Goal: Information Seeking & Learning: Learn about a topic

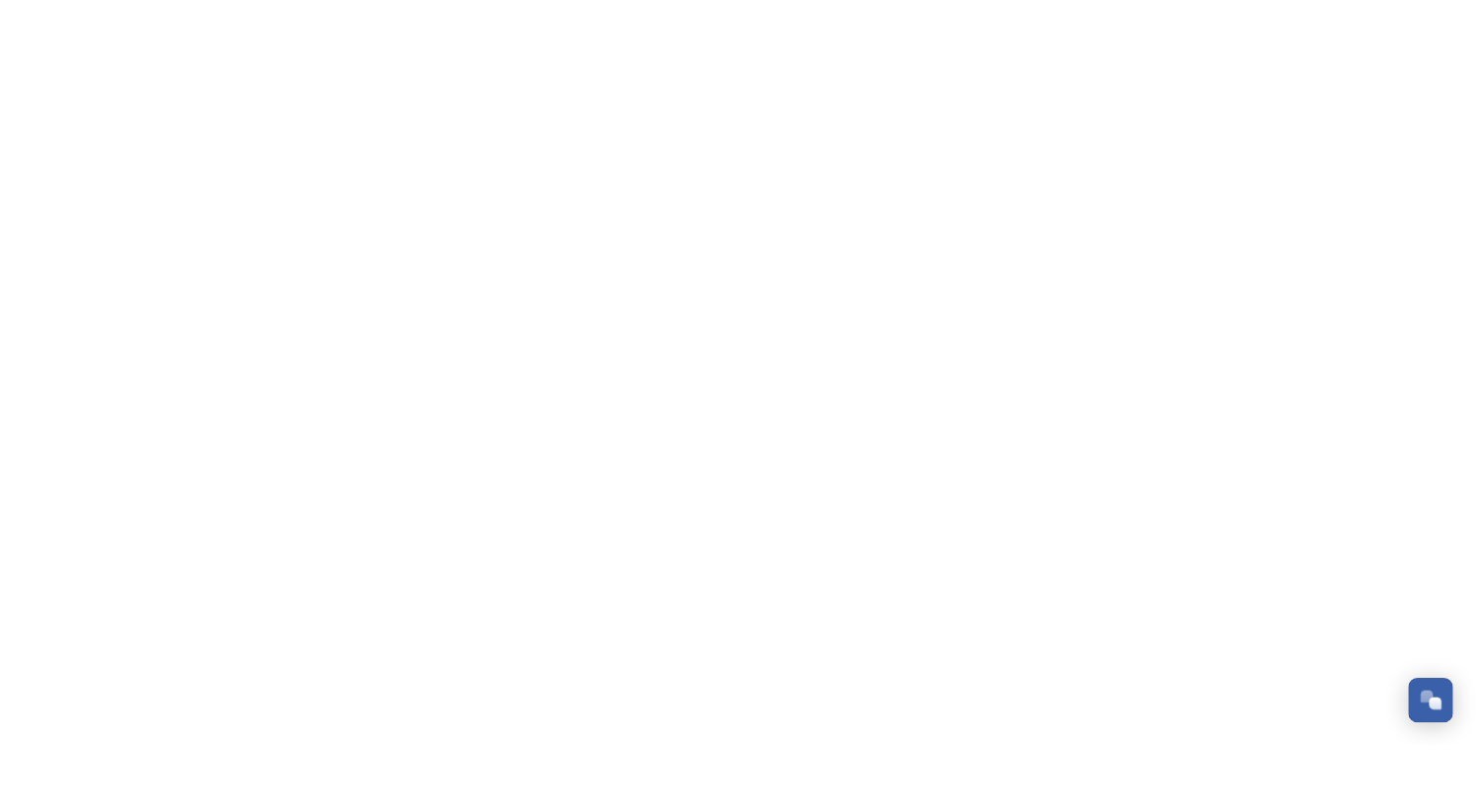
scroll to position [323, 0]
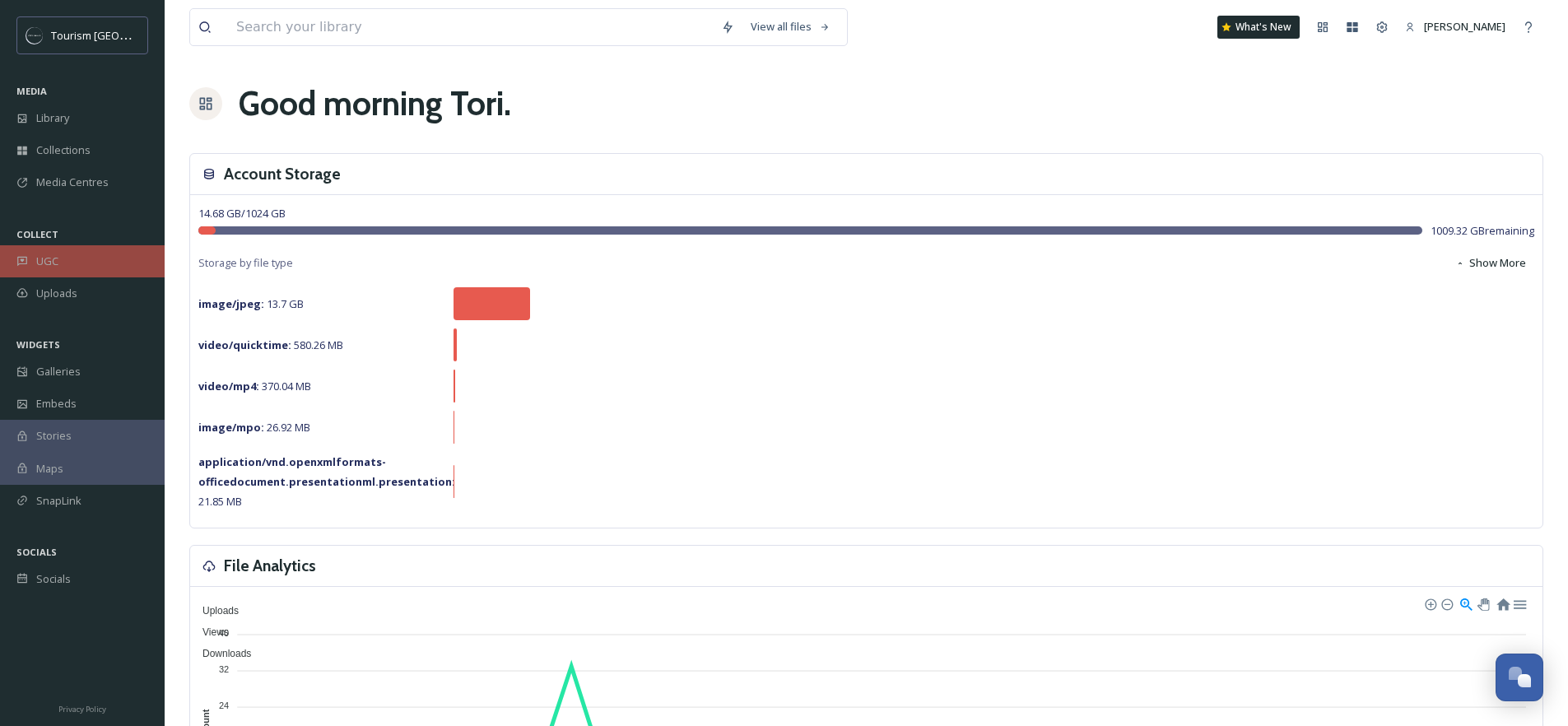
click at [77, 258] on div "UGC" at bounding box center [82, 261] width 164 height 32
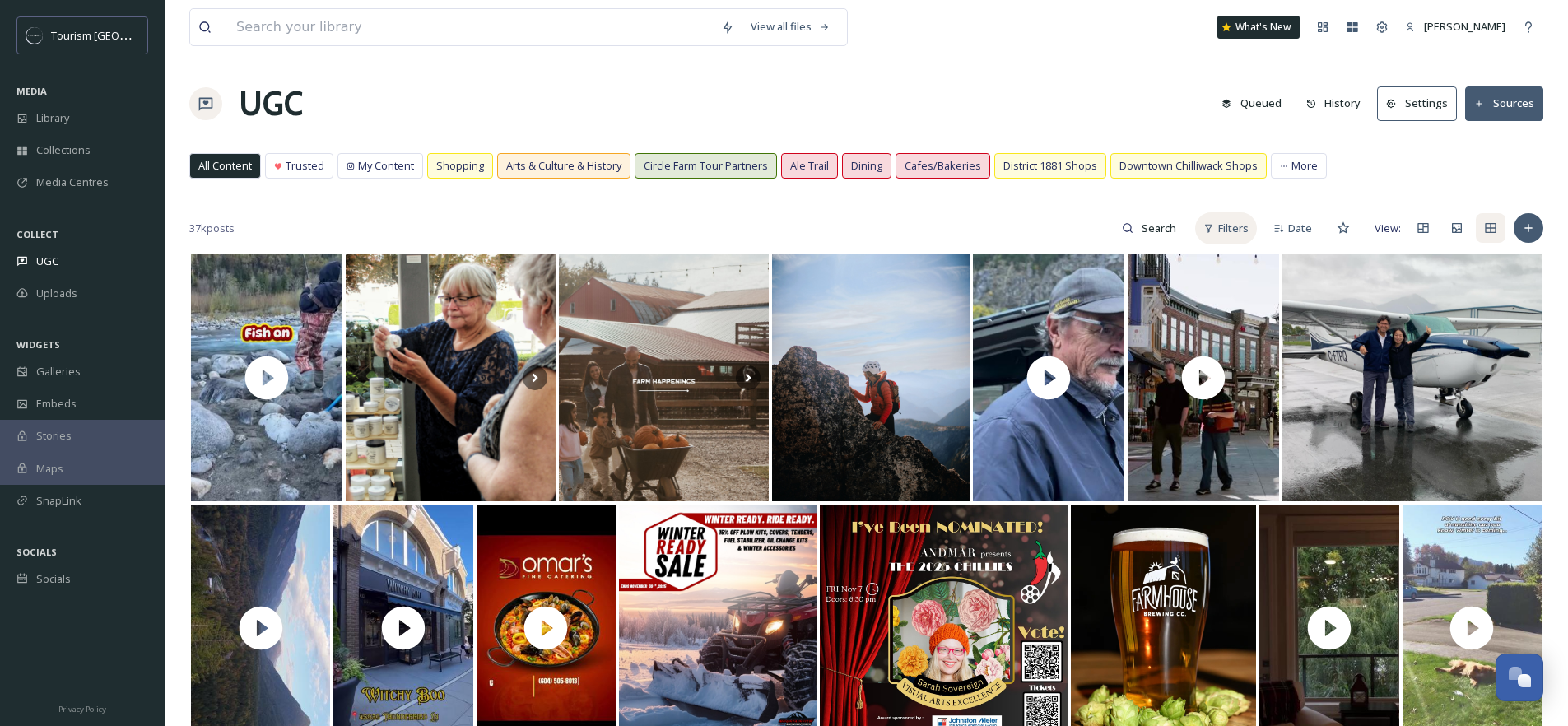
click at [1233, 222] on span "Filters" at bounding box center [1233, 228] width 30 height 16
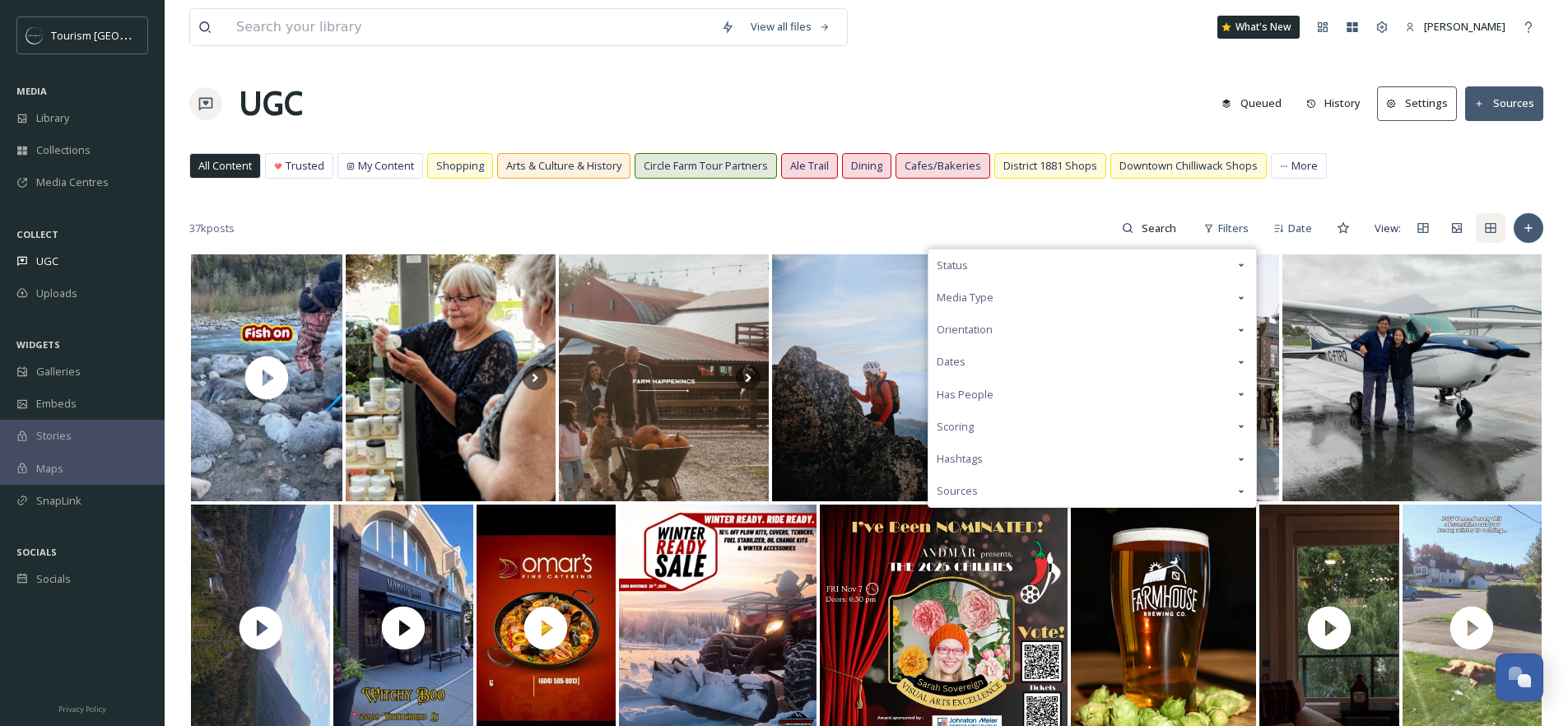
click at [1058, 265] on div "Status" at bounding box center [1092, 265] width 327 height 32
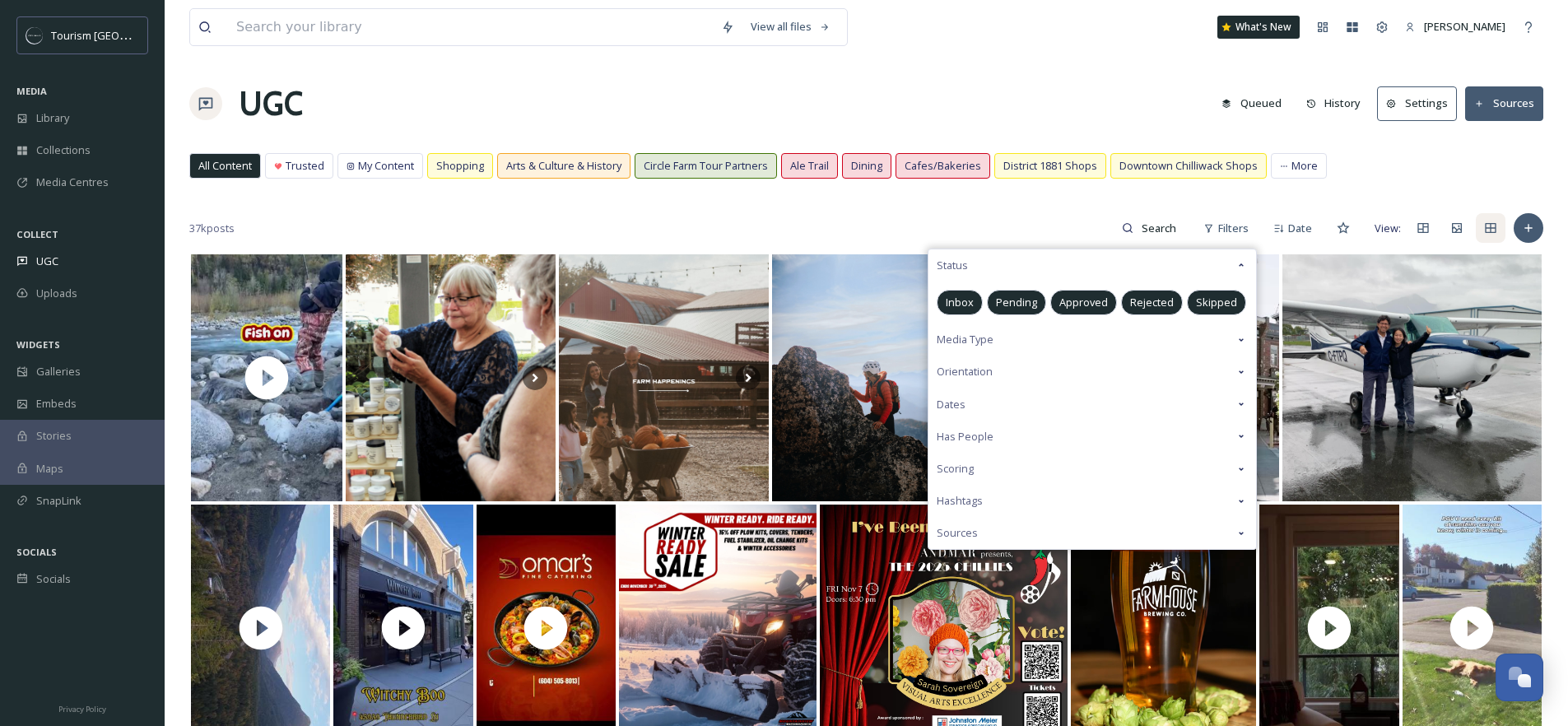
click at [989, 342] on span "Media Type" at bounding box center [965, 339] width 57 height 16
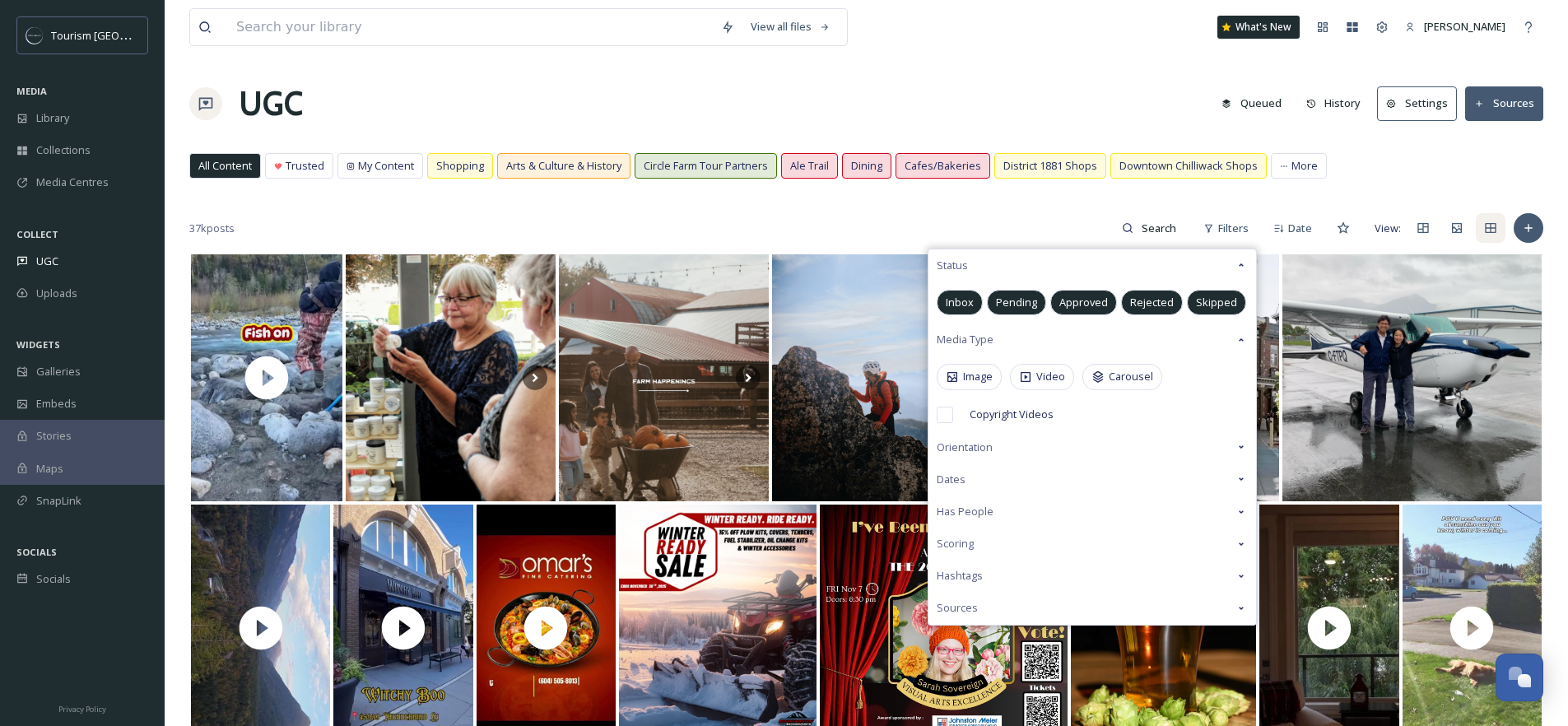
click at [1238, 266] on icon at bounding box center [1241, 265] width 13 height 13
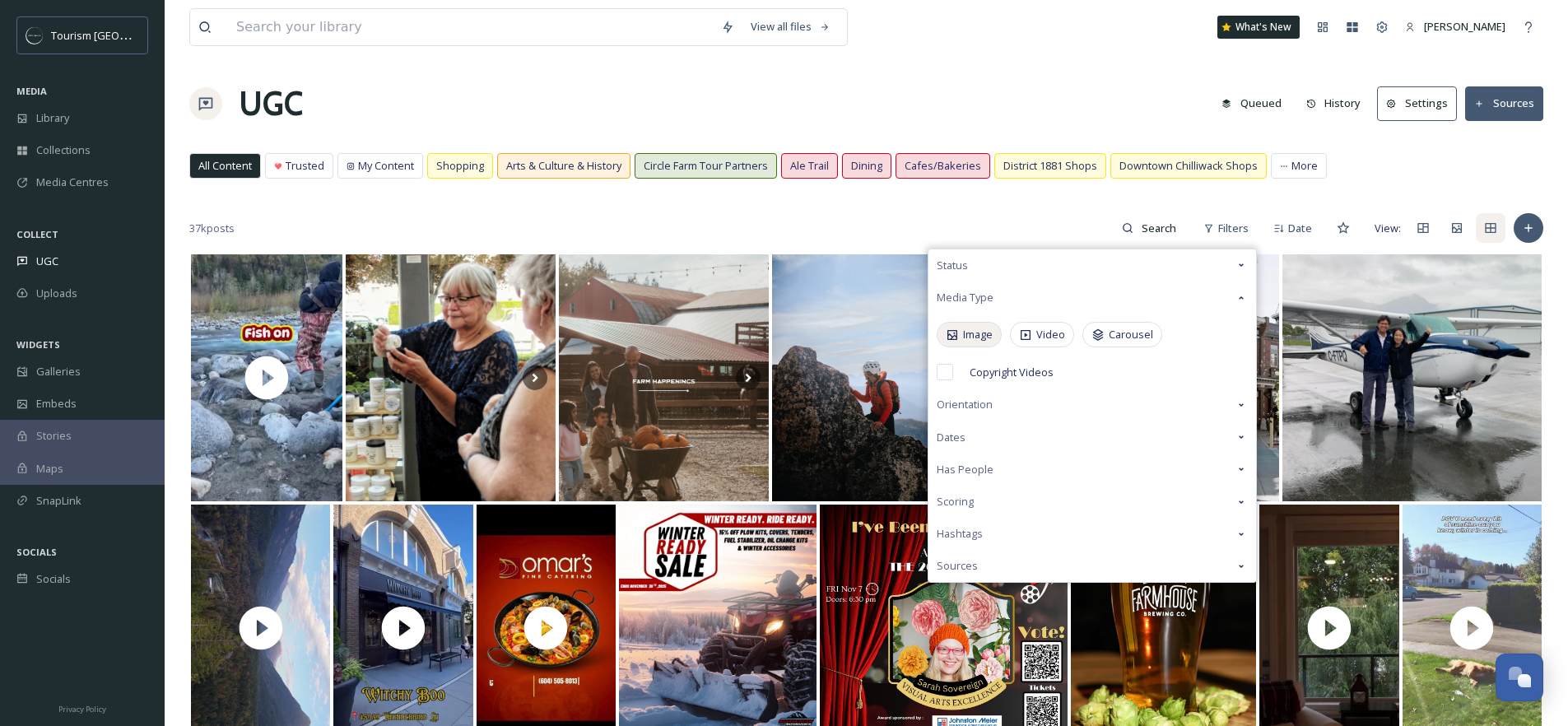
click at [983, 332] on span "Image" at bounding box center [977, 334] width 29 height 16
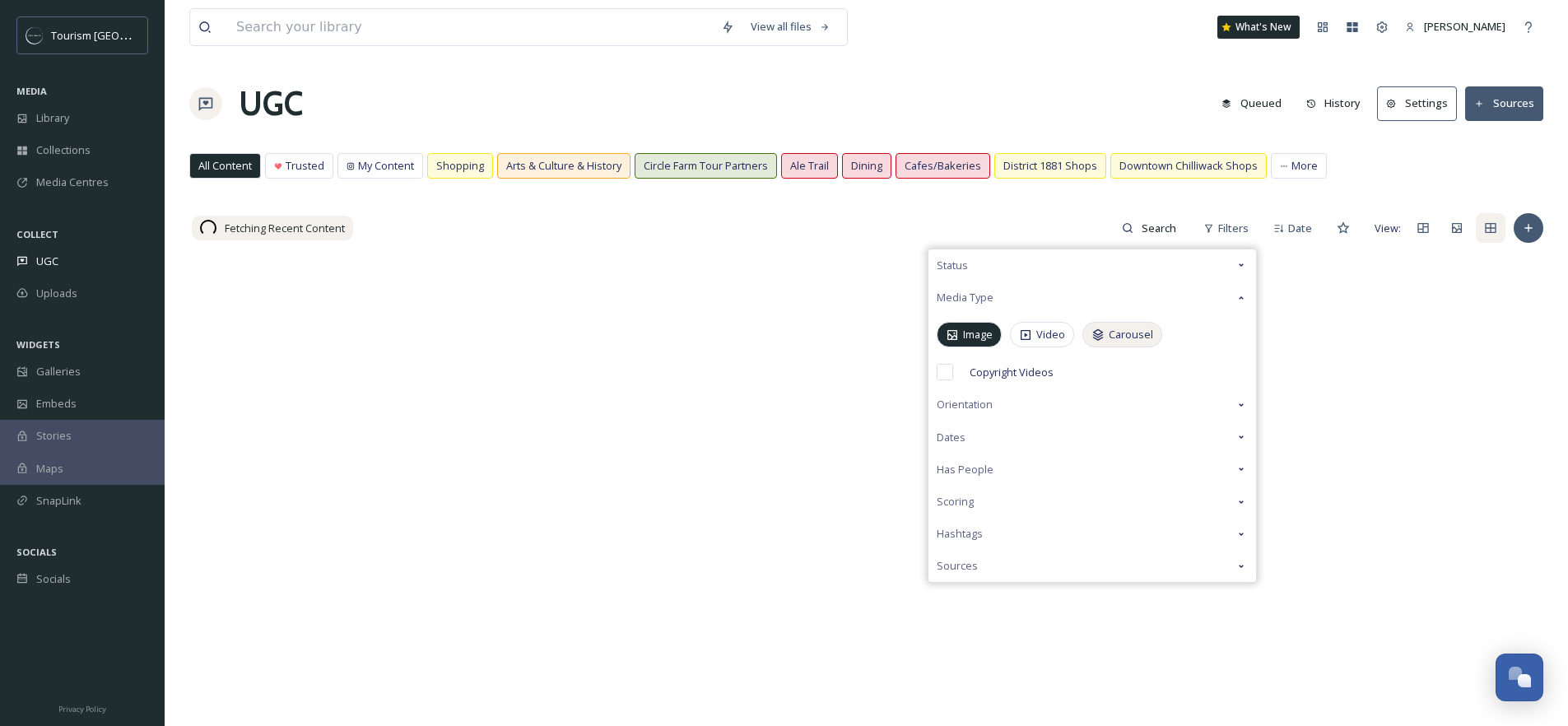
click at [1101, 335] on icon at bounding box center [1098, 335] width 11 height 12
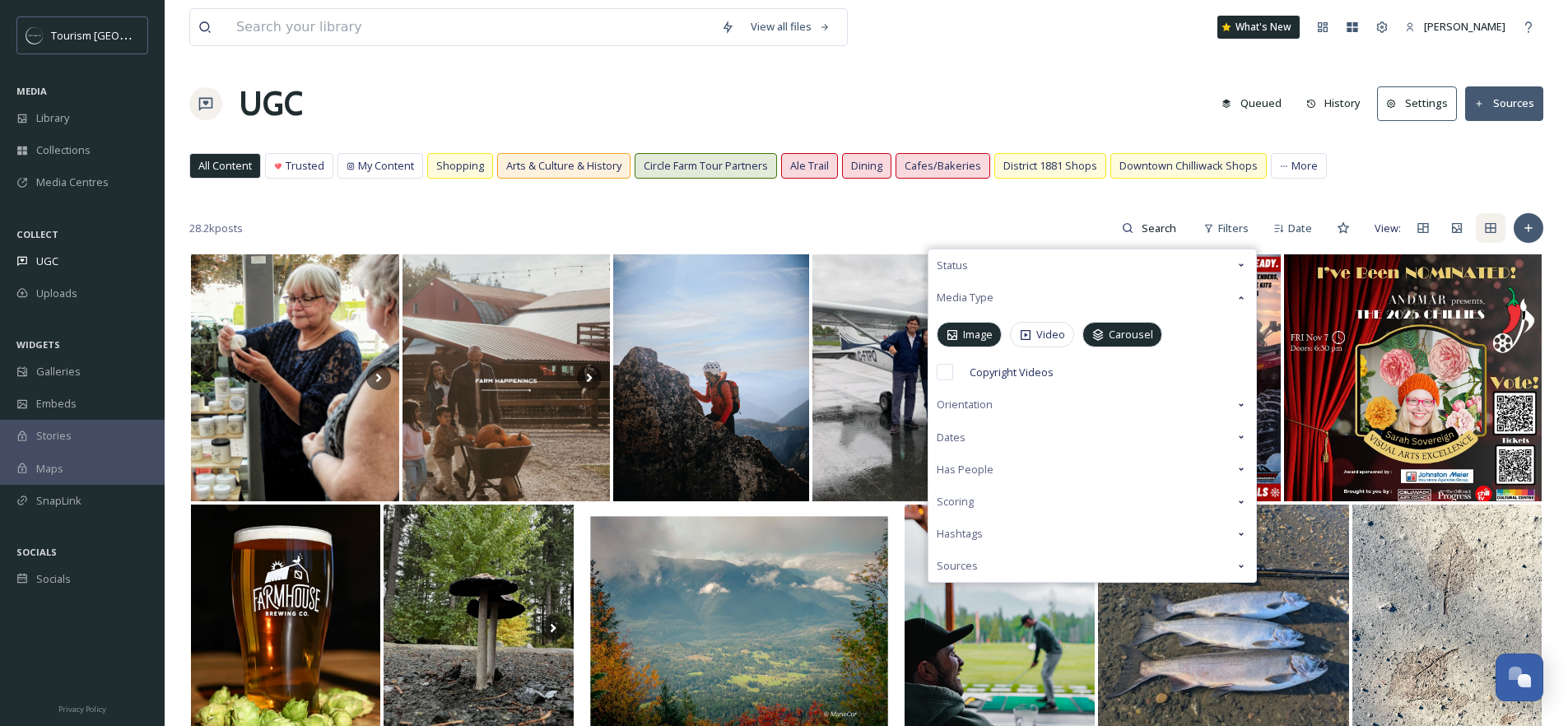
click at [1391, 160] on div "All Content Trusted My Content Shopping Arts & Culture & History Circle Farm To…" at bounding box center [866, 169] width 1354 height 33
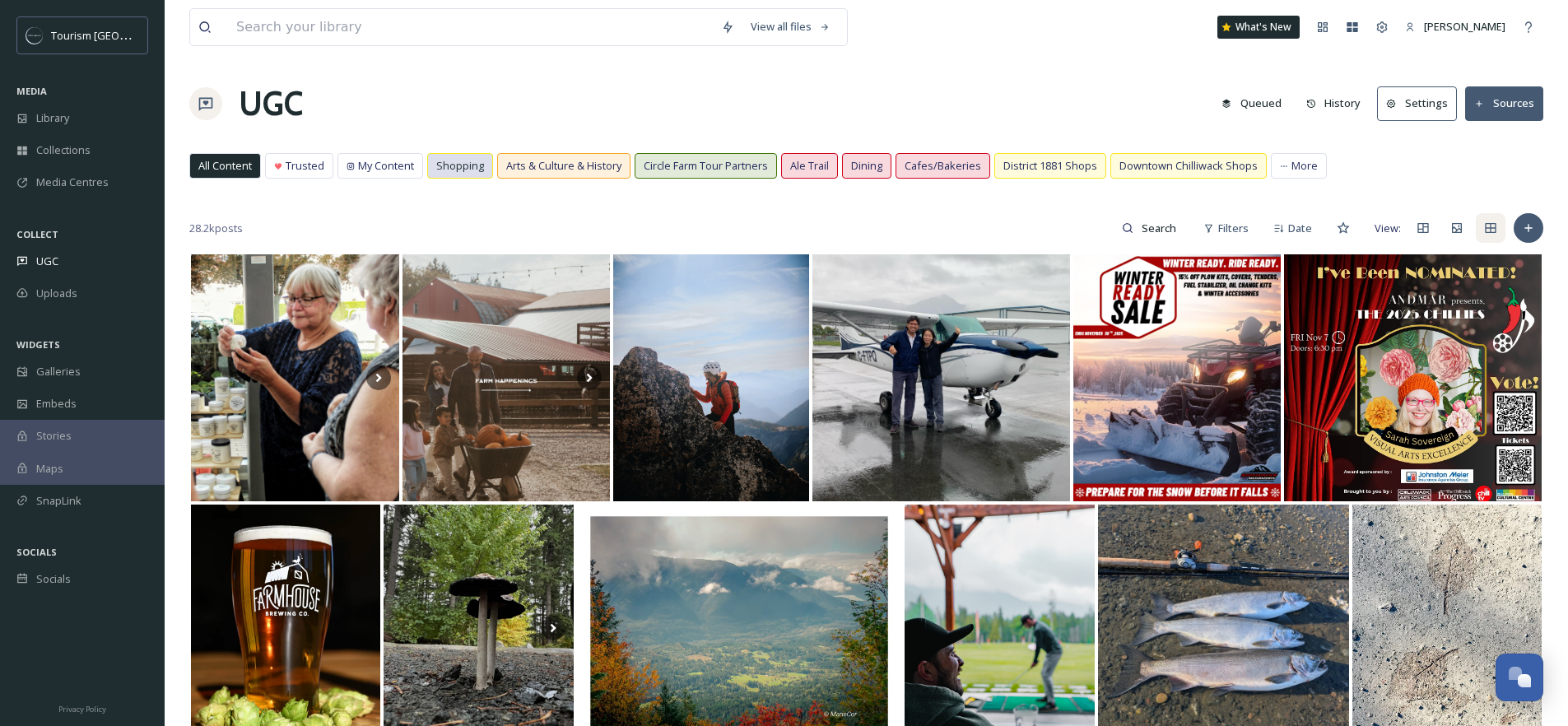
click at [476, 167] on span "Shopping" at bounding box center [460, 165] width 48 height 16
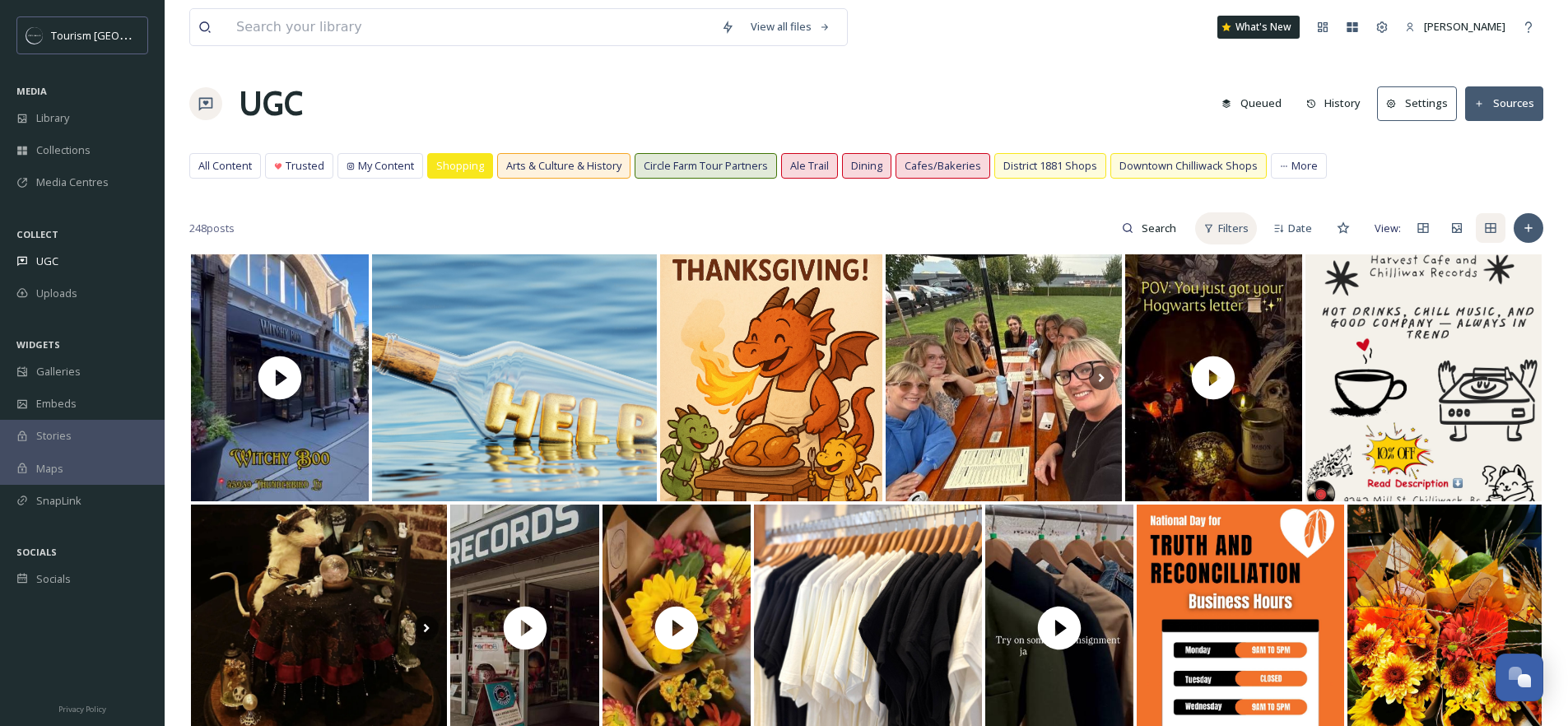
click at [1214, 231] on div "Filters" at bounding box center [1226, 228] width 62 height 32
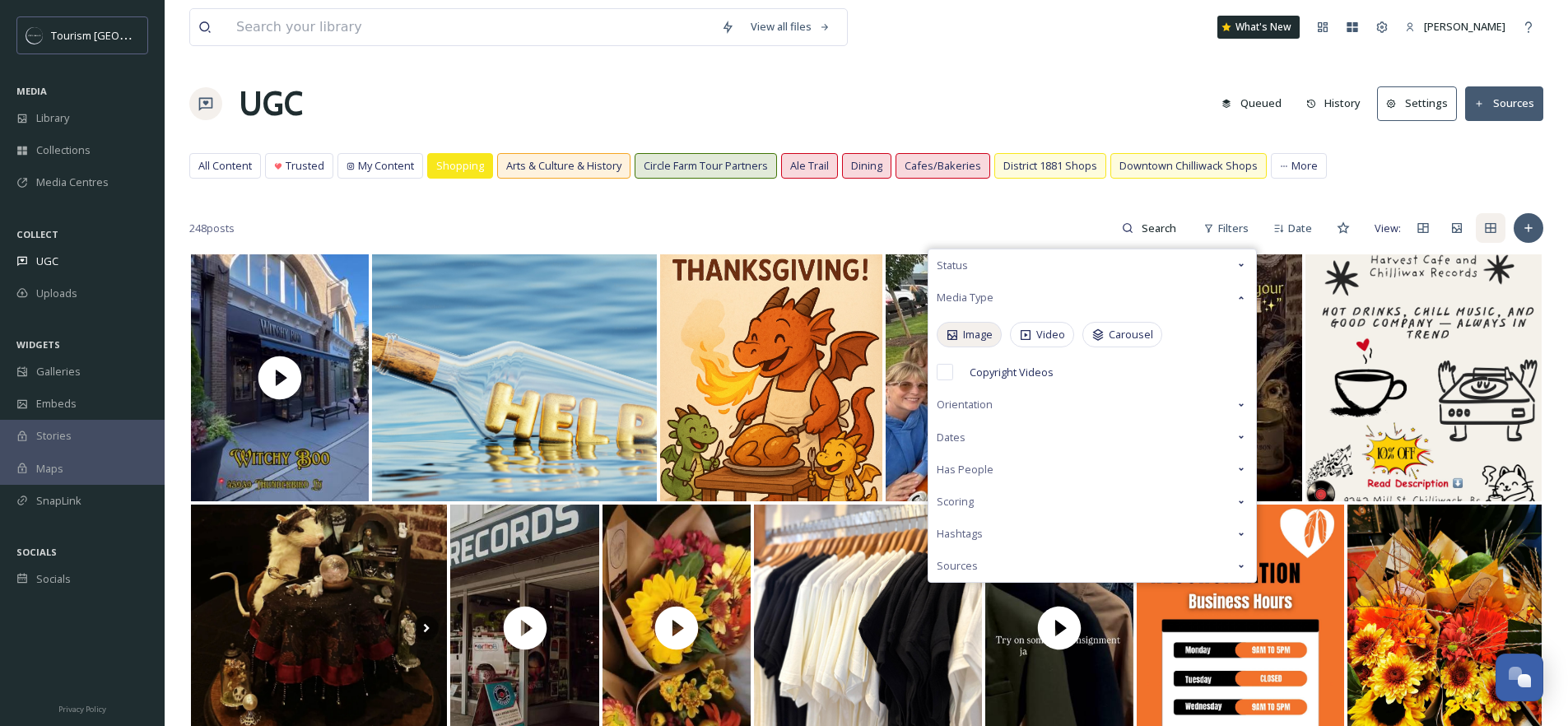
click at [956, 329] on icon at bounding box center [952, 335] width 13 height 13
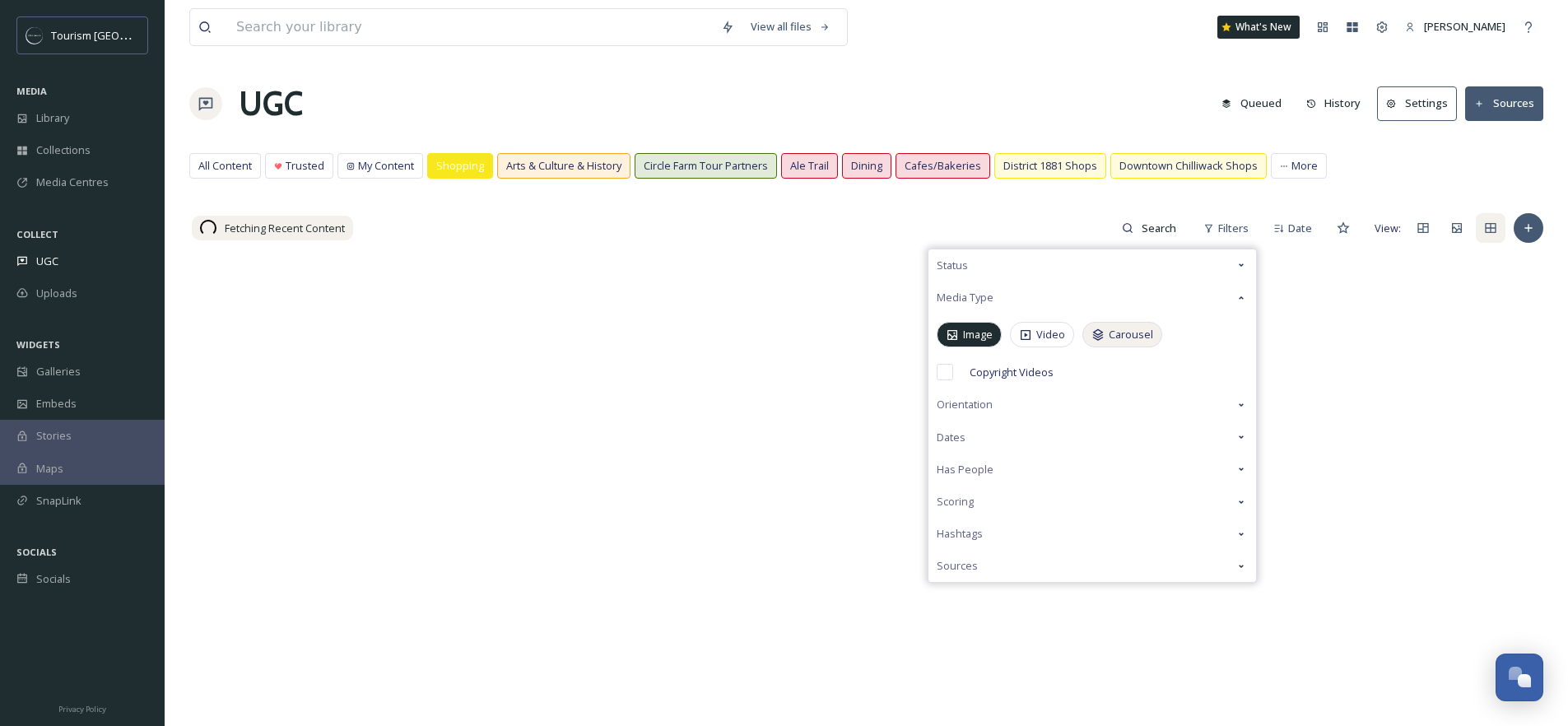
click at [1139, 340] on span "Carousel" at bounding box center [1130, 334] width 44 height 16
click at [1243, 300] on icon at bounding box center [1241, 298] width 13 height 13
click at [874, 211] on div "Fetching Recent Content Filters Date View:" at bounding box center [866, 227] width 1354 height 33
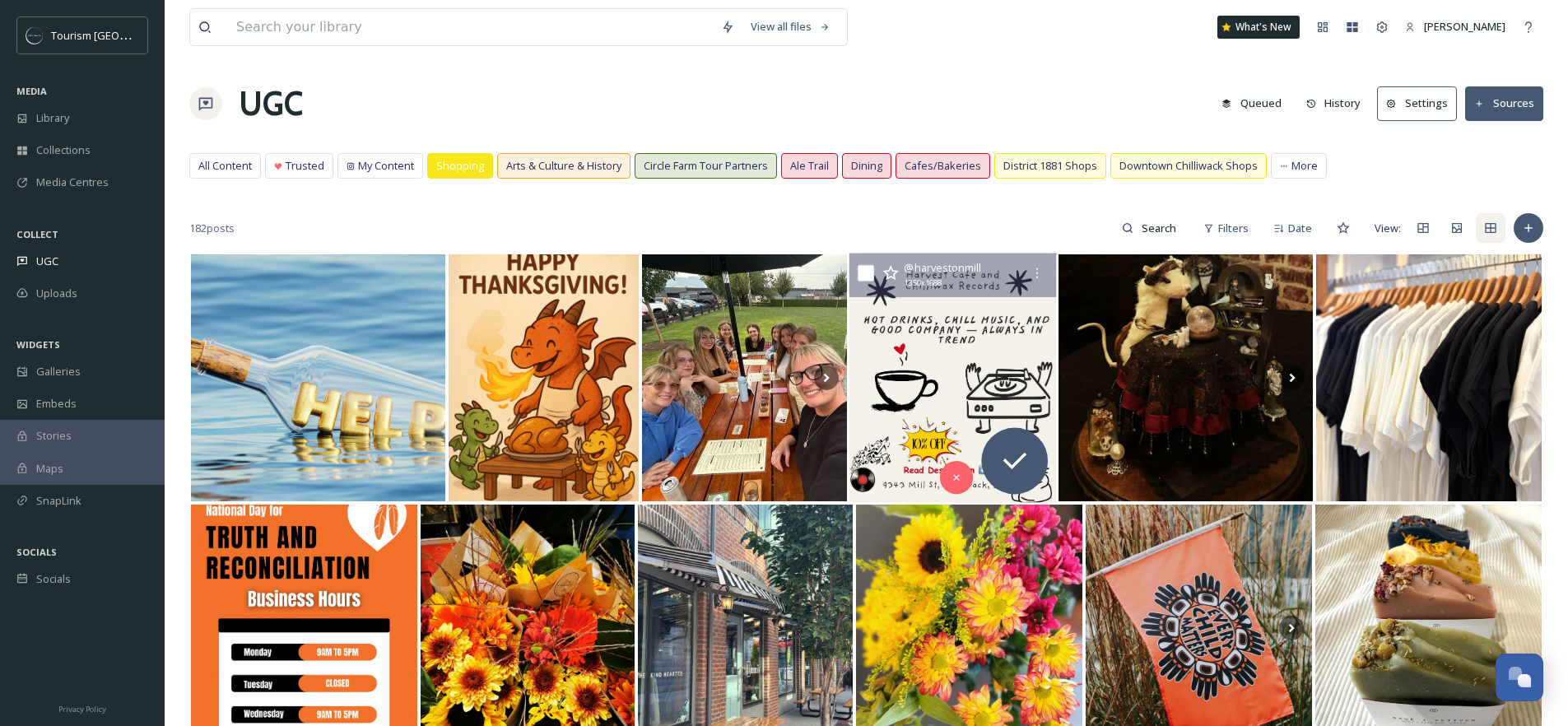
click at [966, 340] on img at bounding box center [953, 378] width 207 height 250
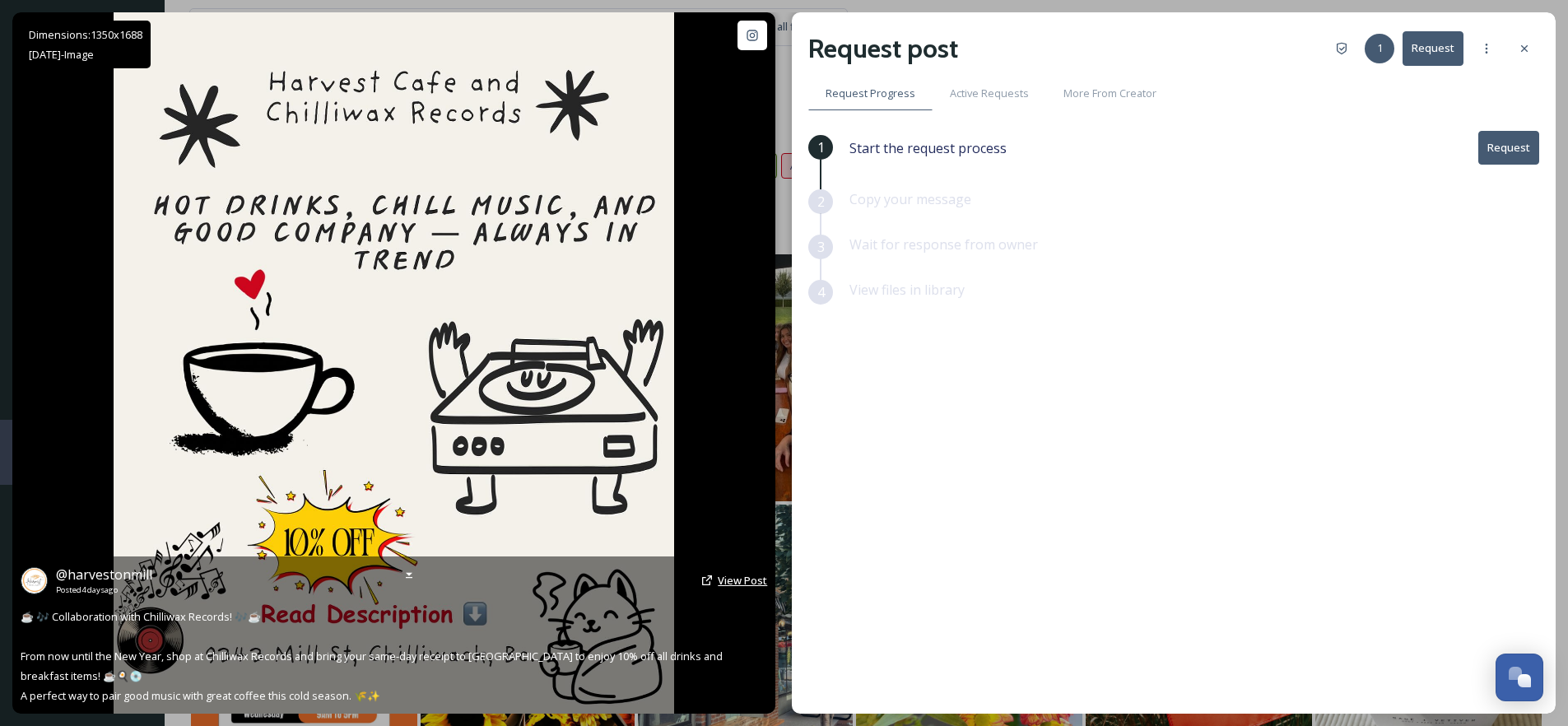
click at [740, 582] on span "View Post" at bounding box center [742, 580] width 49 height 15
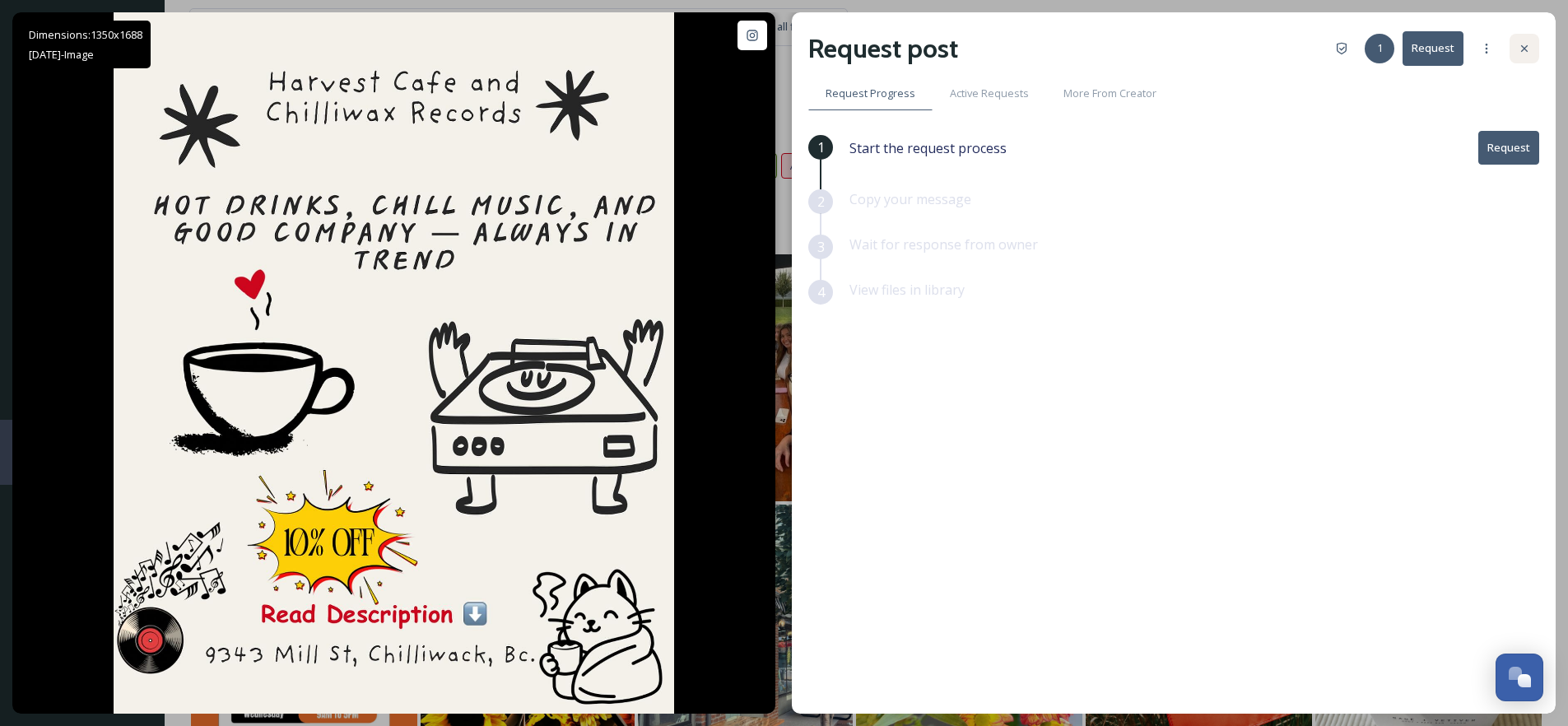
click at [1527, 43] on icon at bounding box center [1524, 48] width 13 height 13
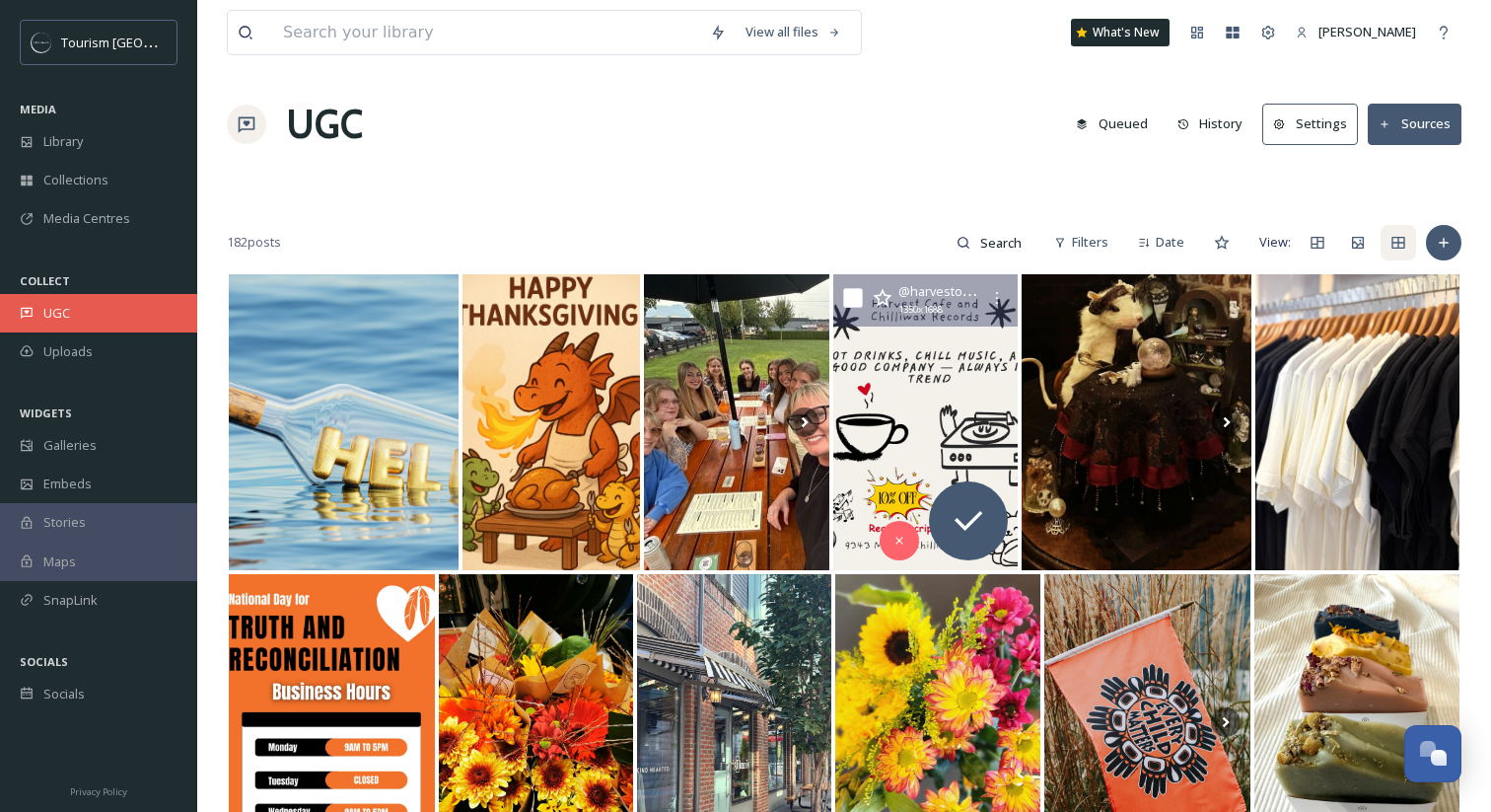
click at [82, 303] on div "UGC" at bounding box center [98, 313] width 197 height 38
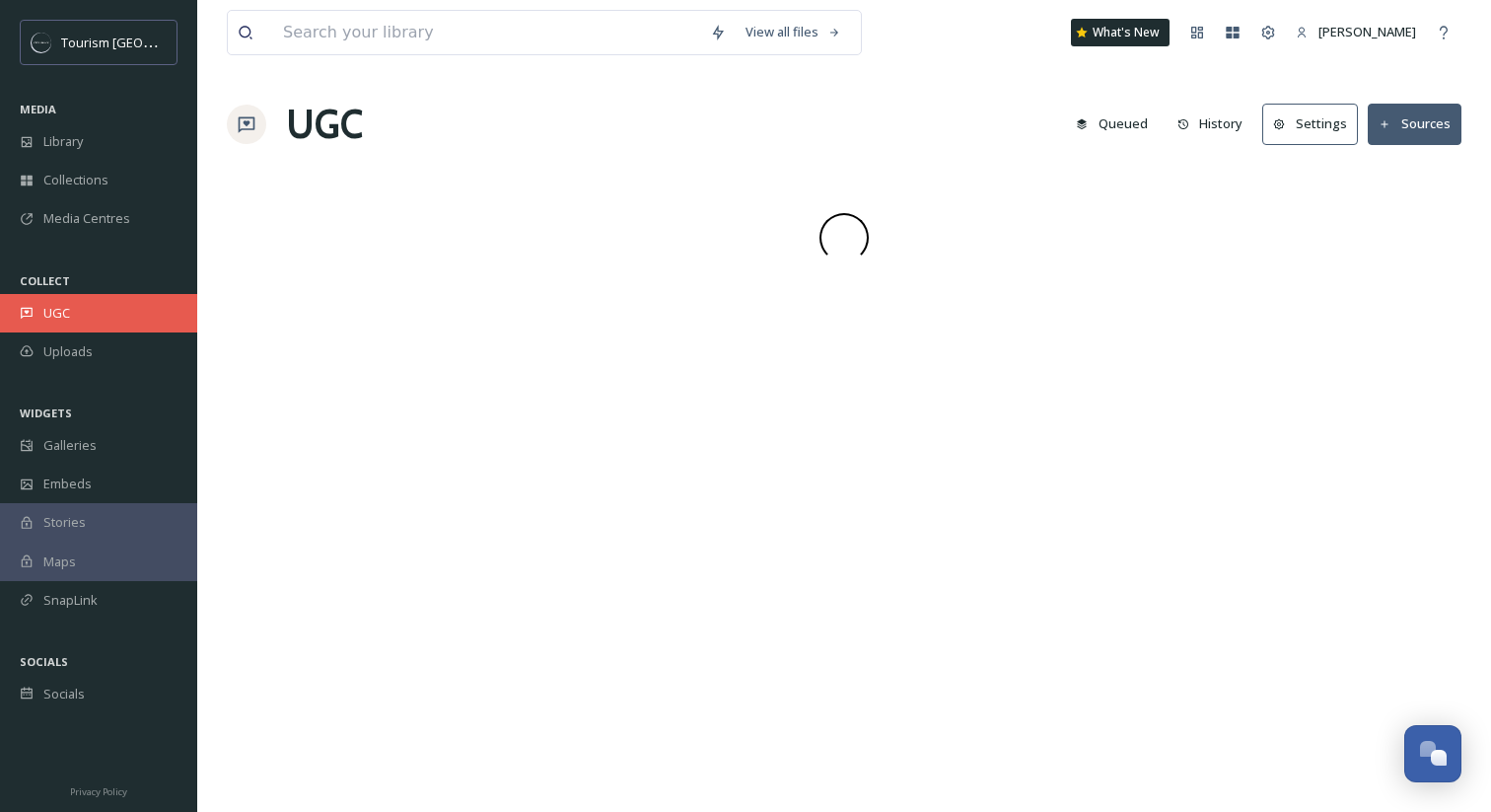
click at [82, 303] on div "UGC" at bounding box center [98, 313] width 197 height 38
